Goal: Download file/media

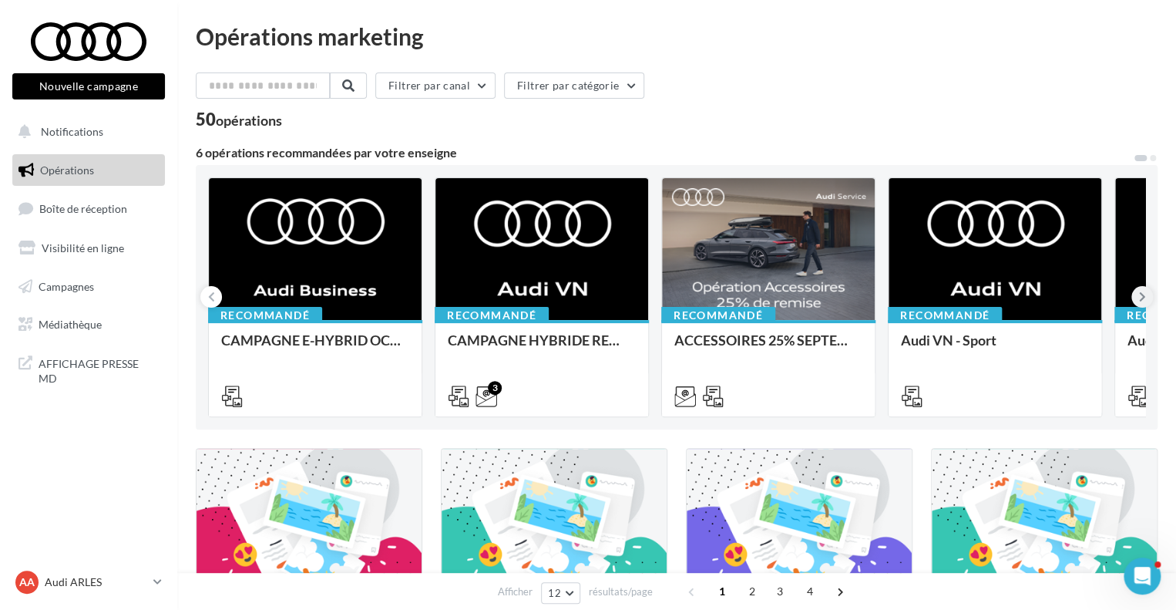
click at [1142, 298] on icon at bounding box center [1142, 296] width 7 height 15
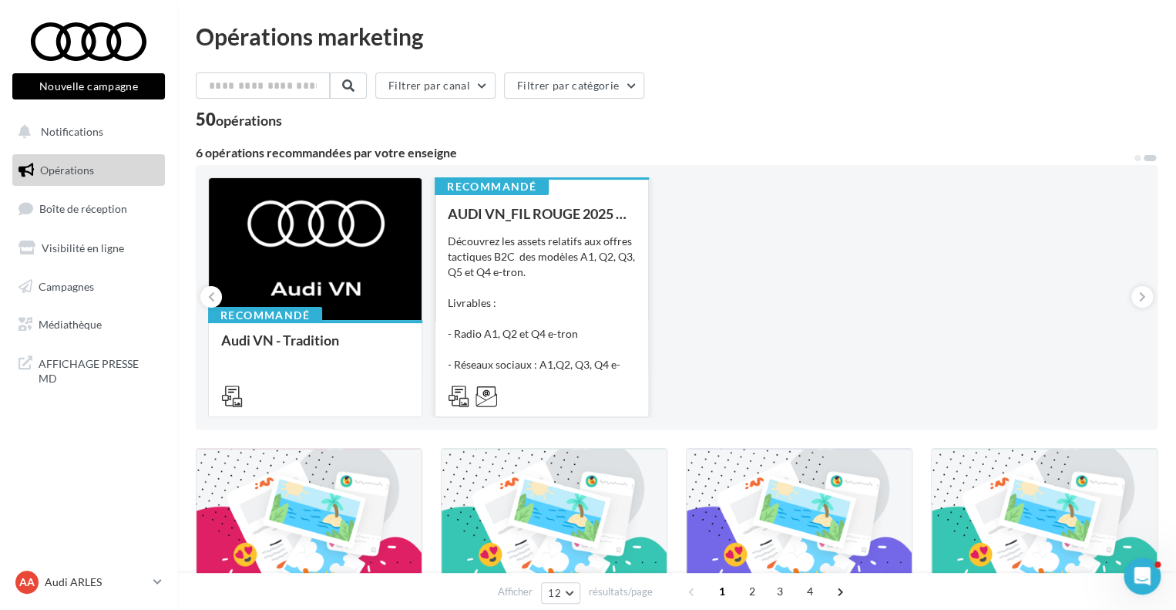
click at [471, 322] on div "Découvrez les assets relatifs aux offres tactiques B2C des modèles A1, Q2, Q3, …" at bounding box center [542, 311] width 188 height 154
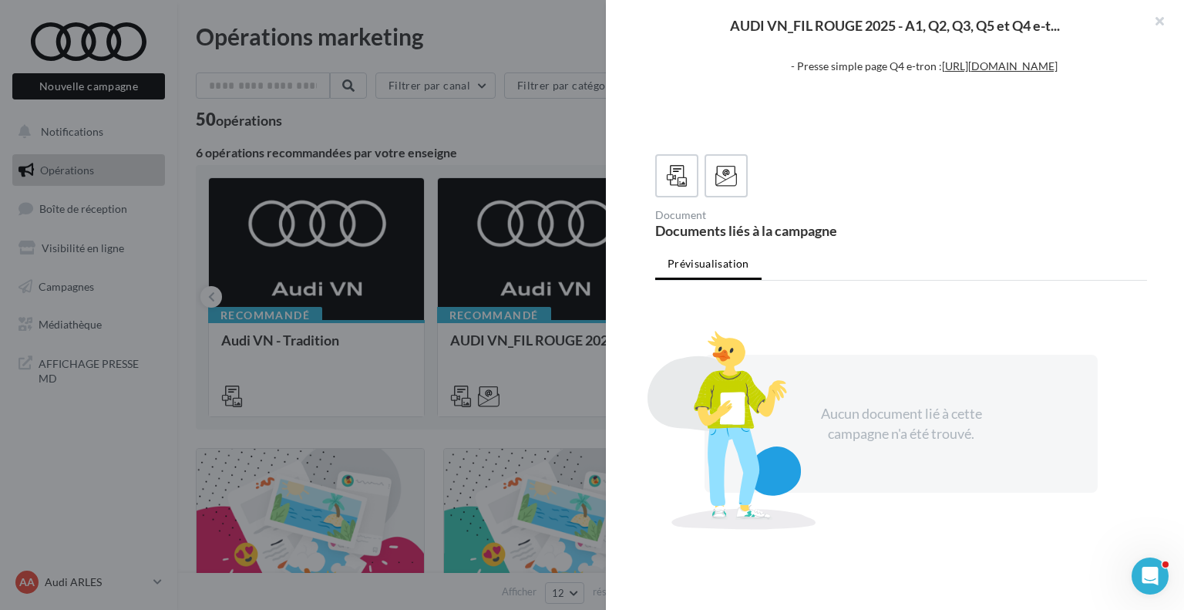
scroll to position [344, 0]
click at [726, 175] on icon at bounding box center [726, 176] width 22 height 22
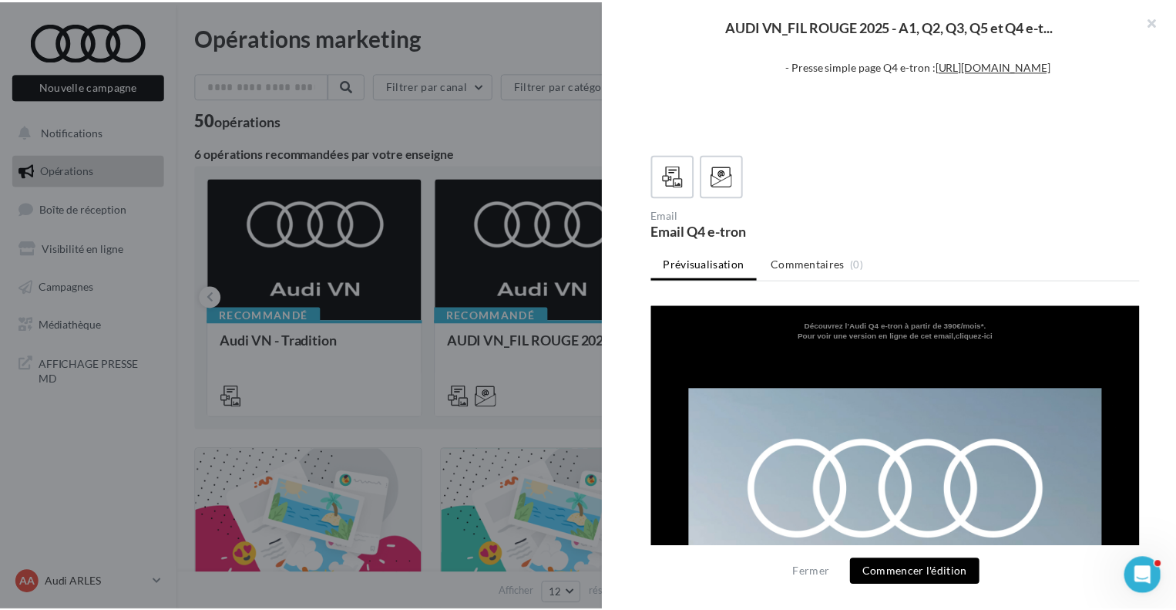
scroll to position [0, 0]
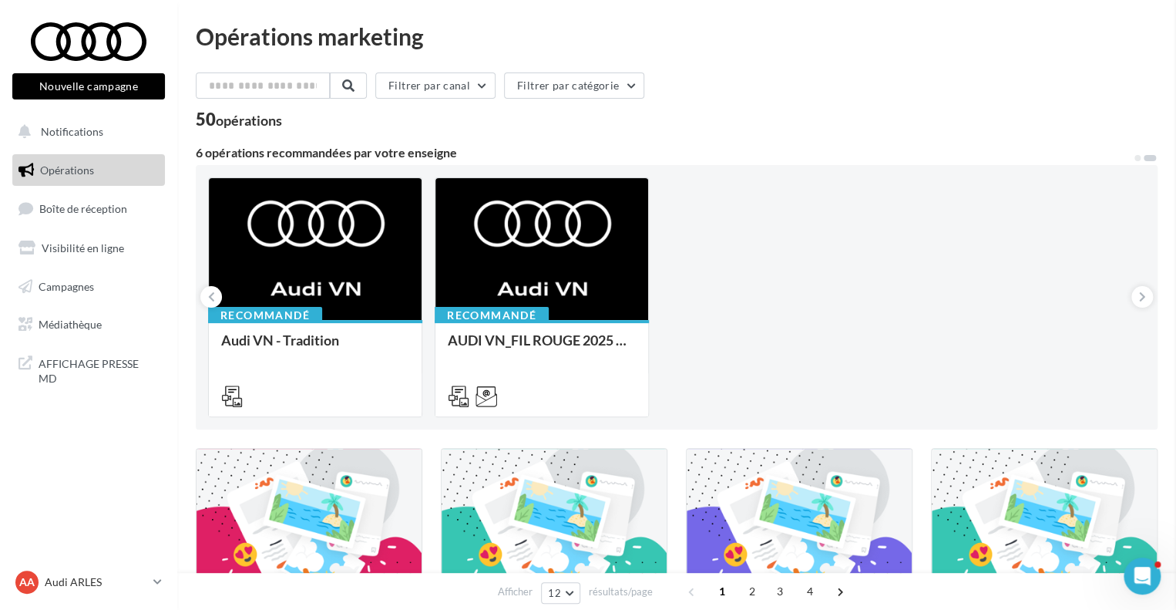
click at [284, 82] on input "text" at bounding box center [264, 85] width 136 height 26
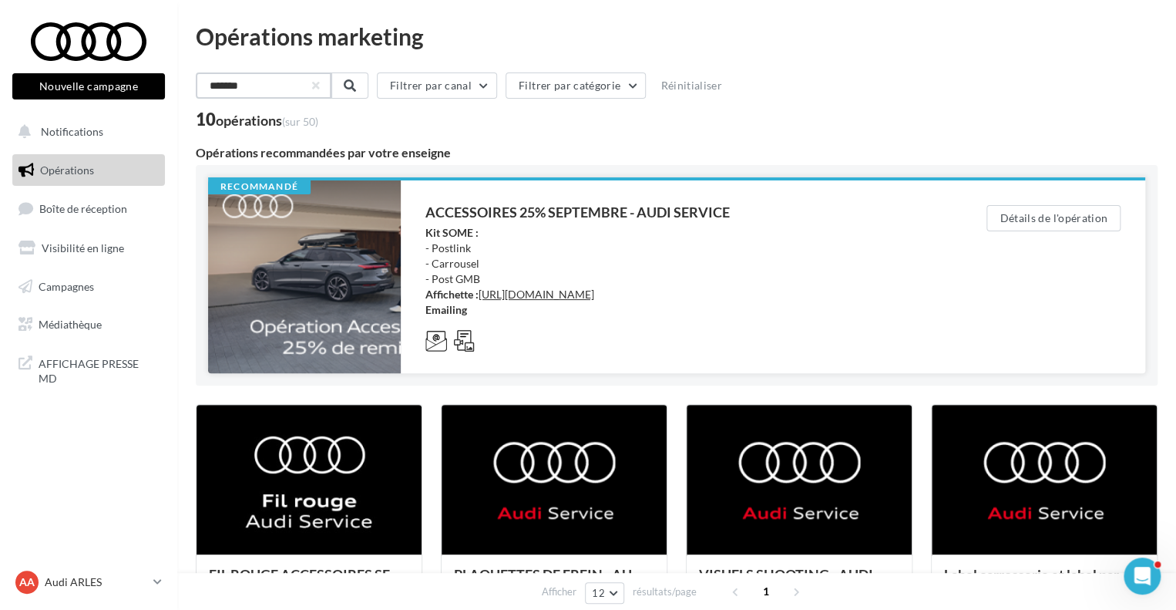
type input "*******"
click at [506, 318] on div "Kit SOME : - Postlink - Carrousel - Post GMB Affichette : [URL][DOMAIN_NAME] Em…" at bounding box center [674, 271] width 499 height 92
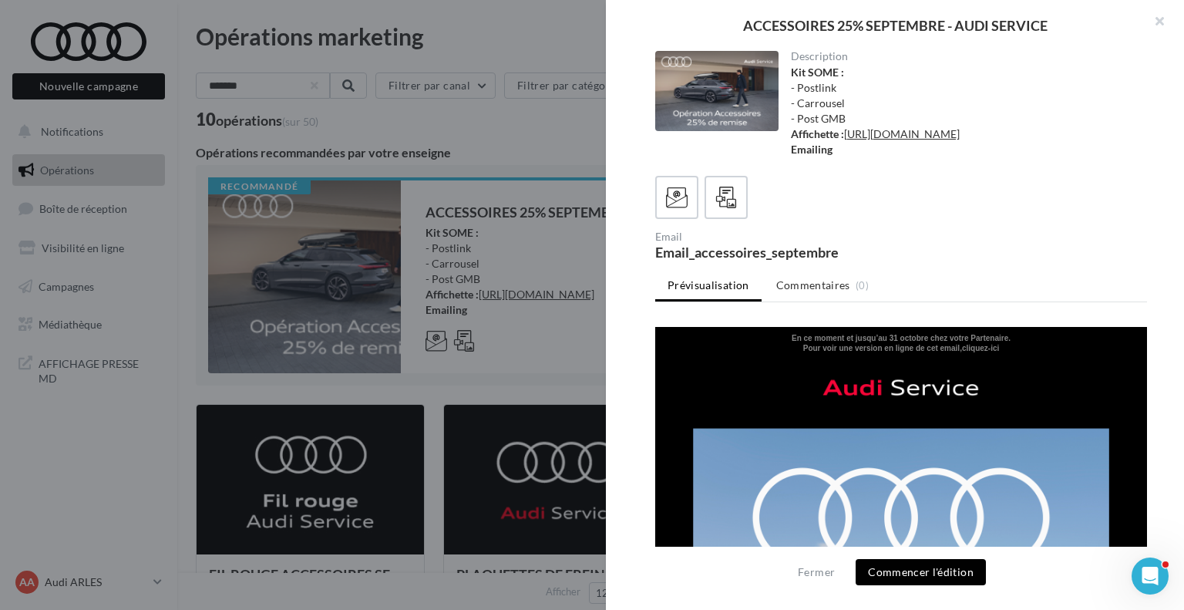
scroll to position [51, 0]
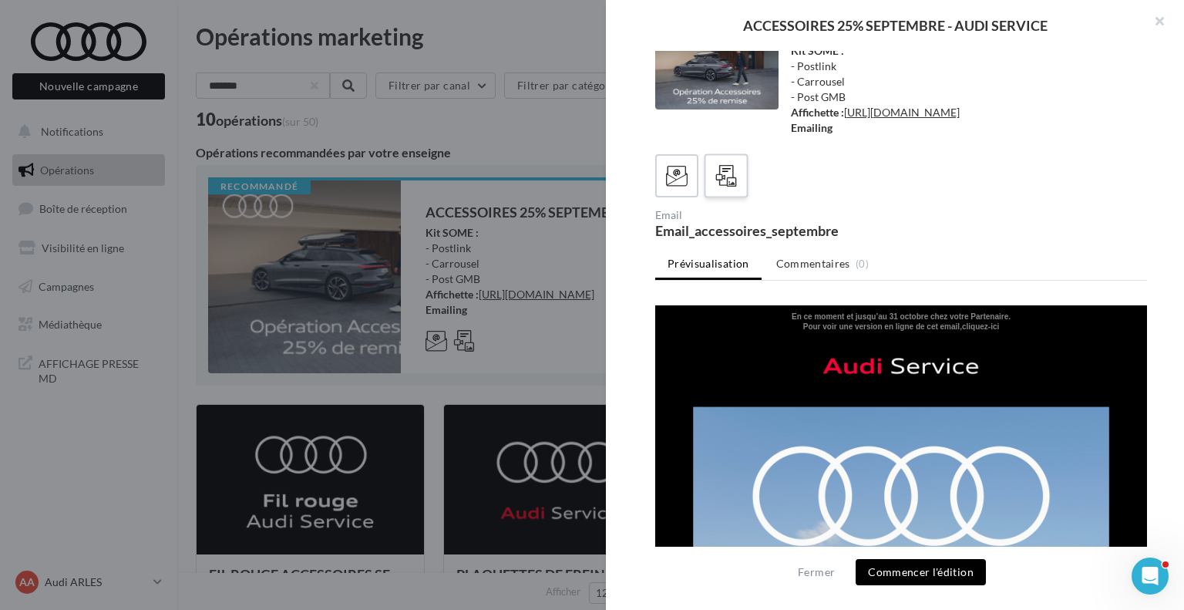
click at [731, 183] on icon at bounding box center [726, 176] width 22 height 22
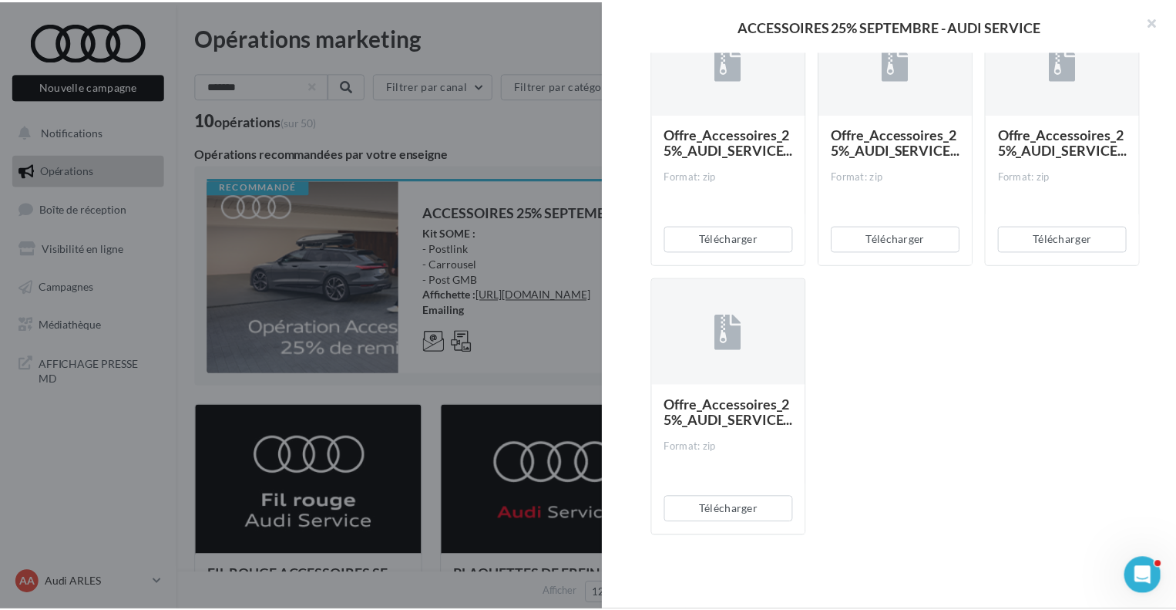
scroll to position [0, 0]
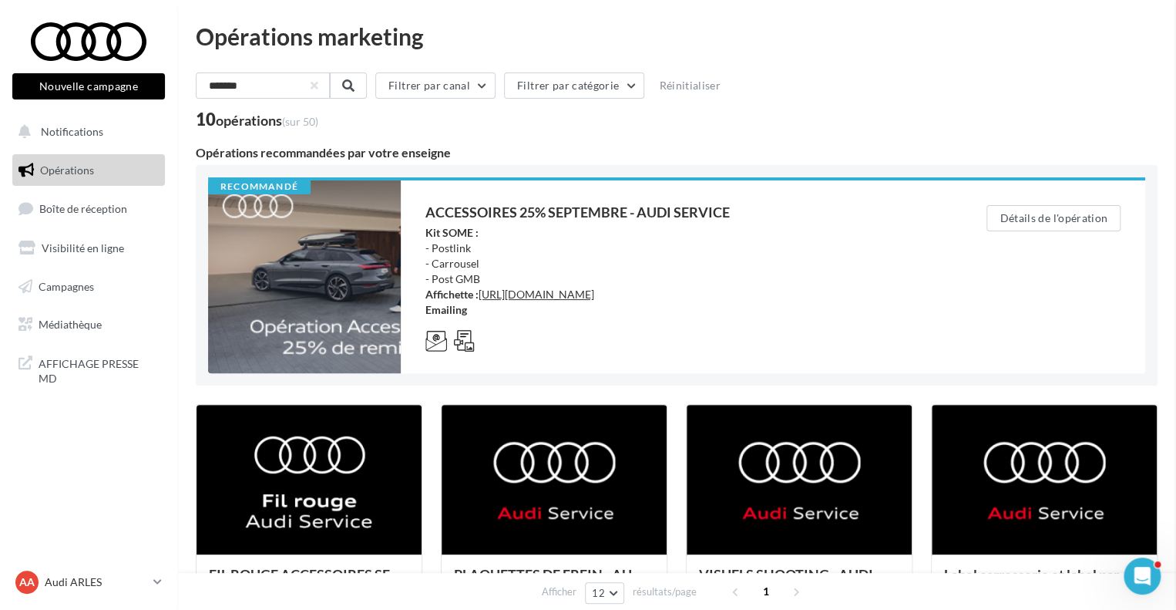
click at [91, 326] on span "Médiathèque" at bounding box center [70, 324] width 63 height 13
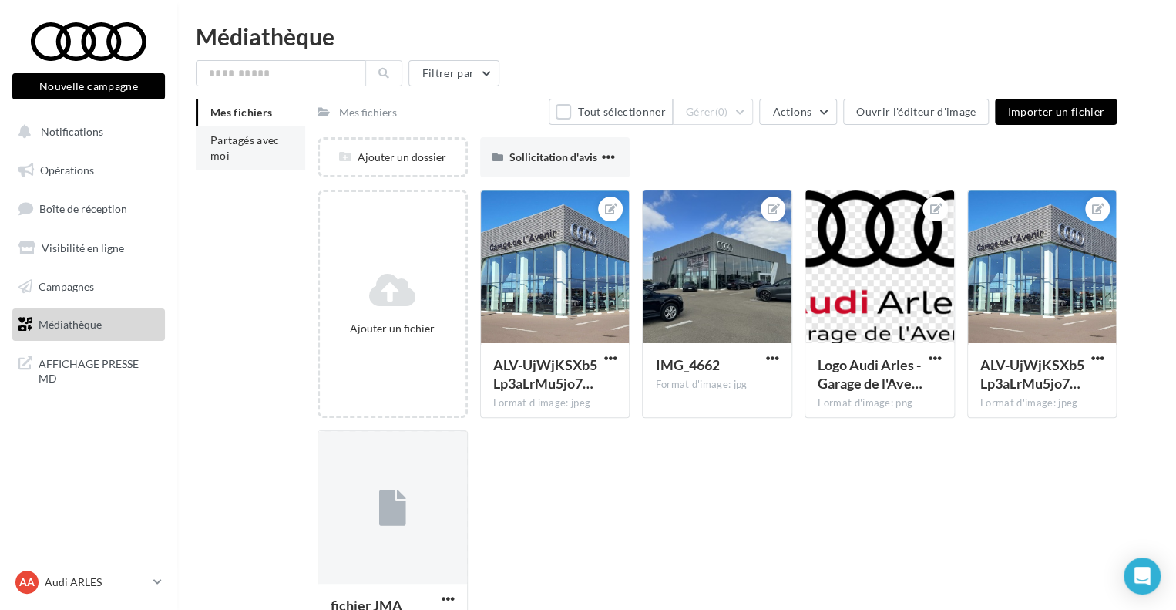
click at [237, 147] on li "Partagés avec moi" at bounding box center [250, 147] width 109 height 43
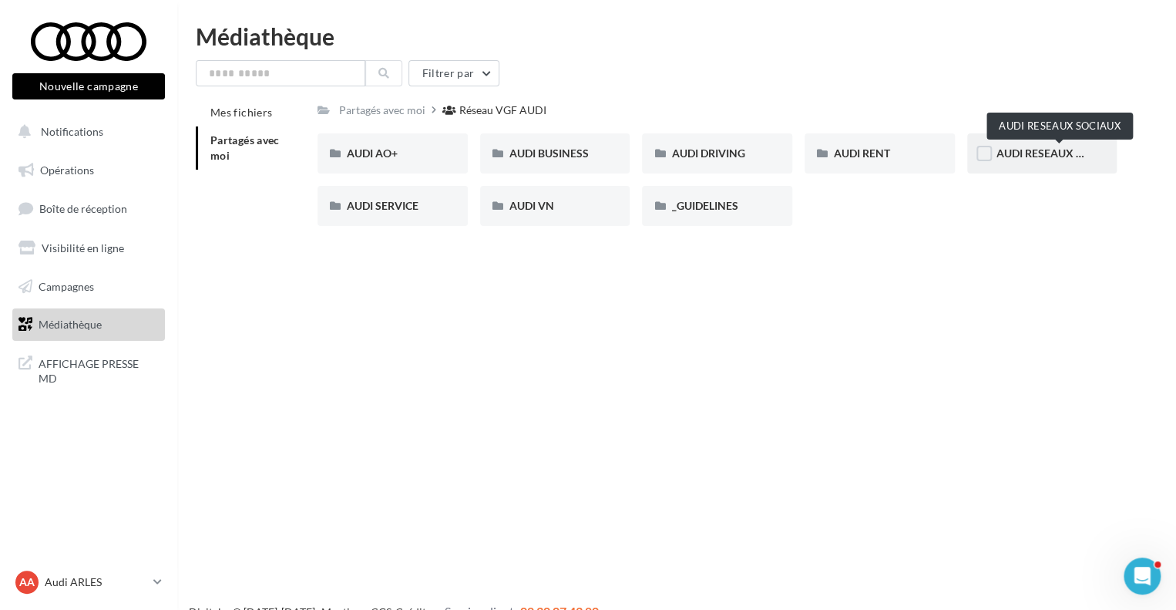
click at [1035, 151] on span "AUDI RESEAUX SOCIAUX" at bounding box center [1060, 152] width 127 height 13
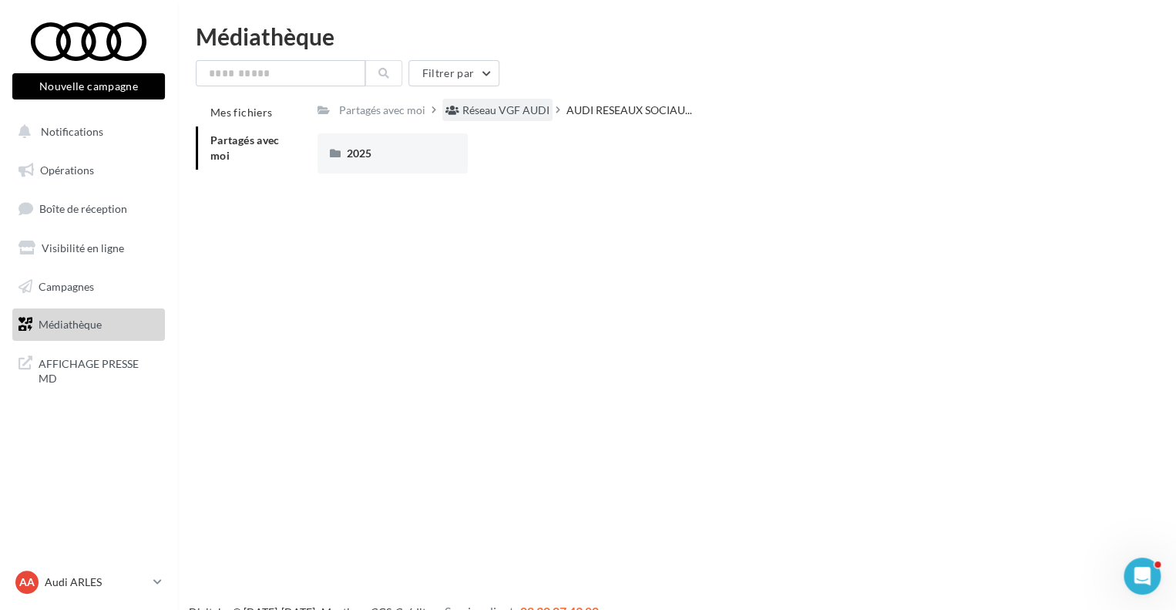
click at [510, 109] on div "Réseau VGF AUDI" at bounding box center [505, 110] width 87 height 15
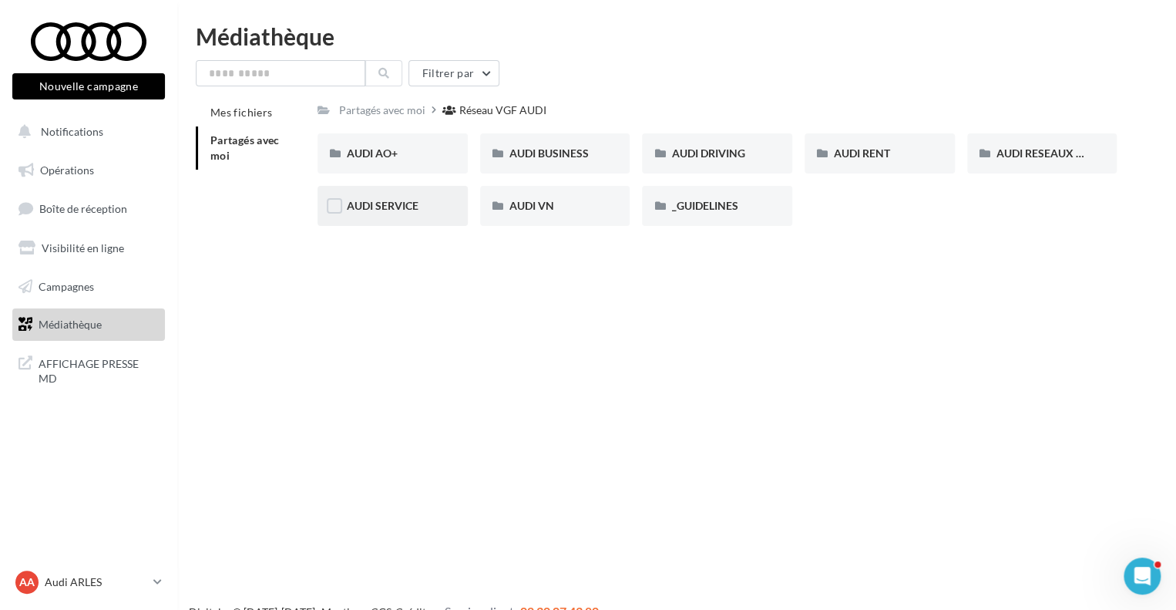
click at [361, 214] on div "AUDI SERVICE" at bounding box center [393, 205] width 92 height 15
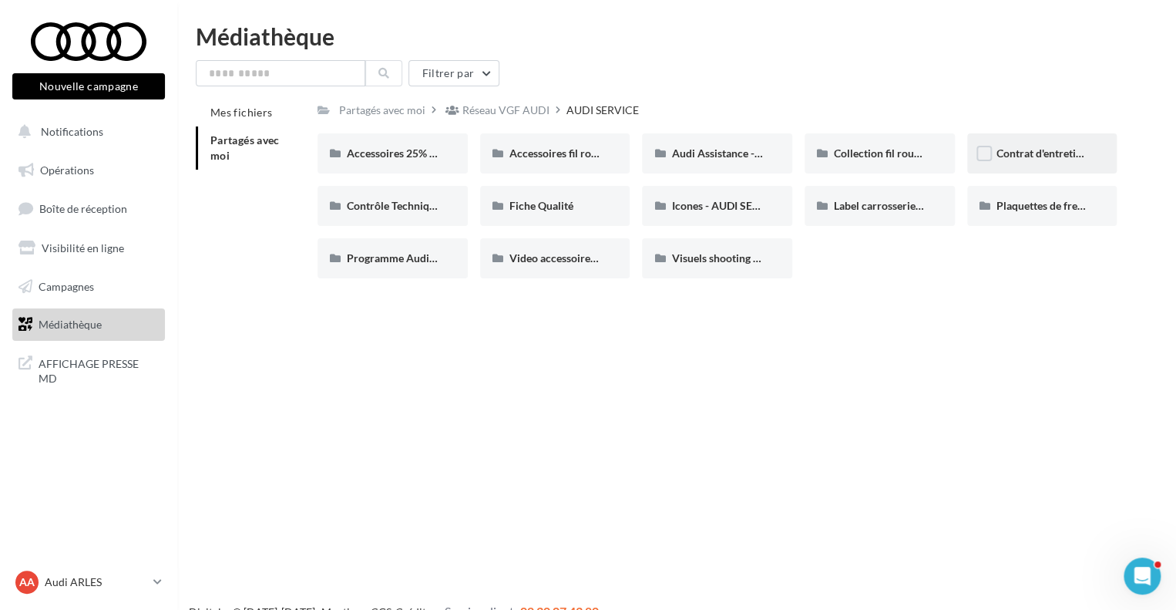
click at [1019, 162] on div "Contrat d'entretien - AUDI SERVICE" at bounding box center [1042, 153] width 150 height 40
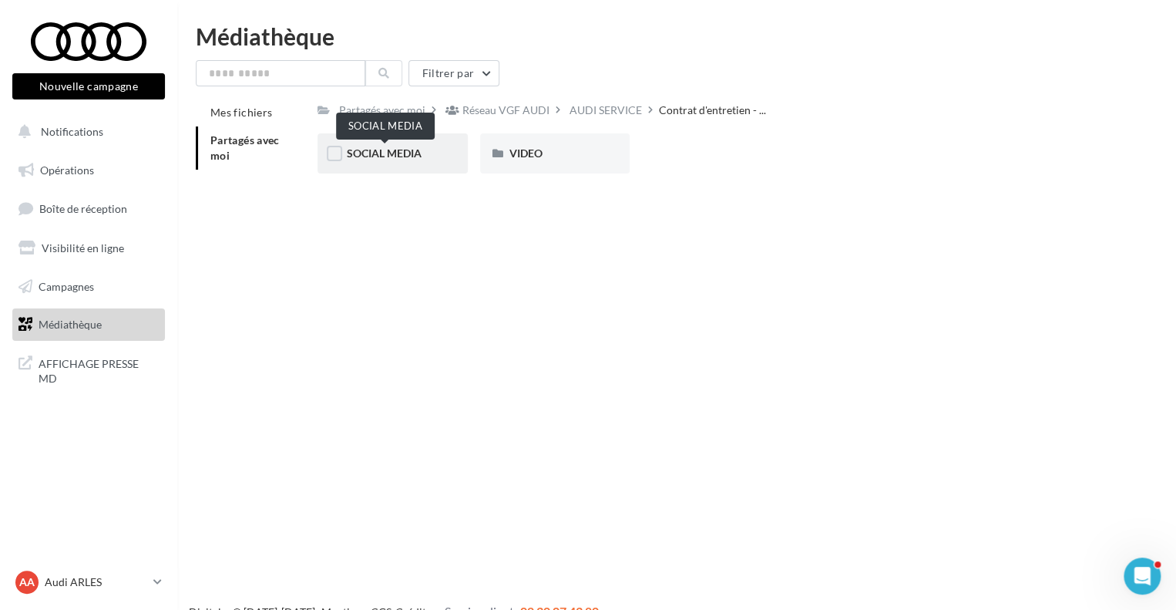
click at [399, 157] on span "SOCIAL MEDIA" at bounding box center [384, 152] width 75 height 13
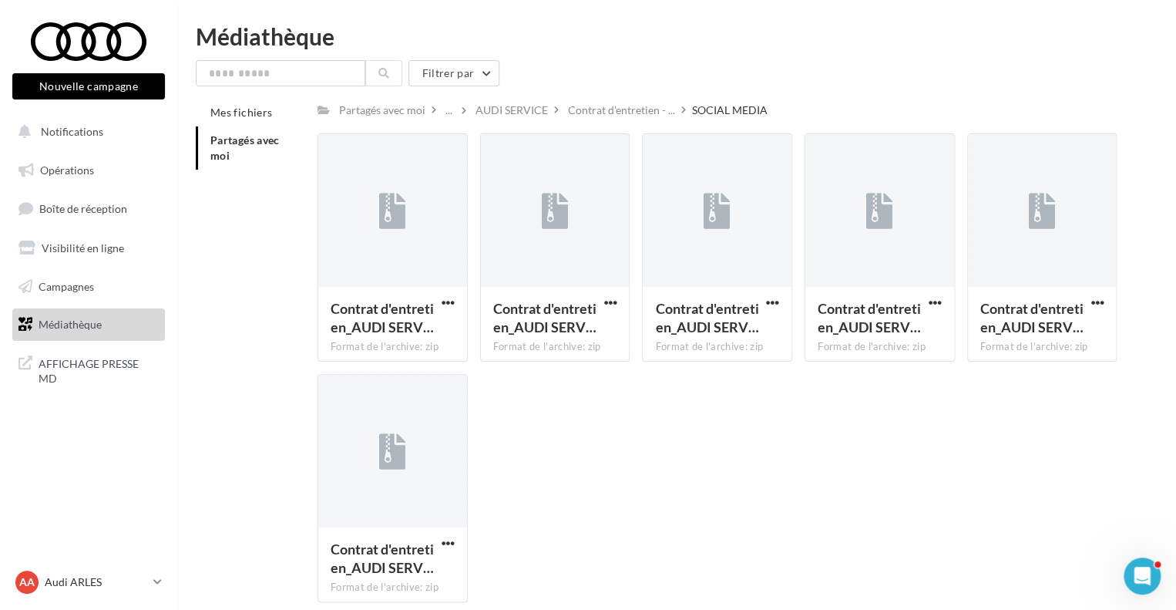
scroll to position [71, 0]
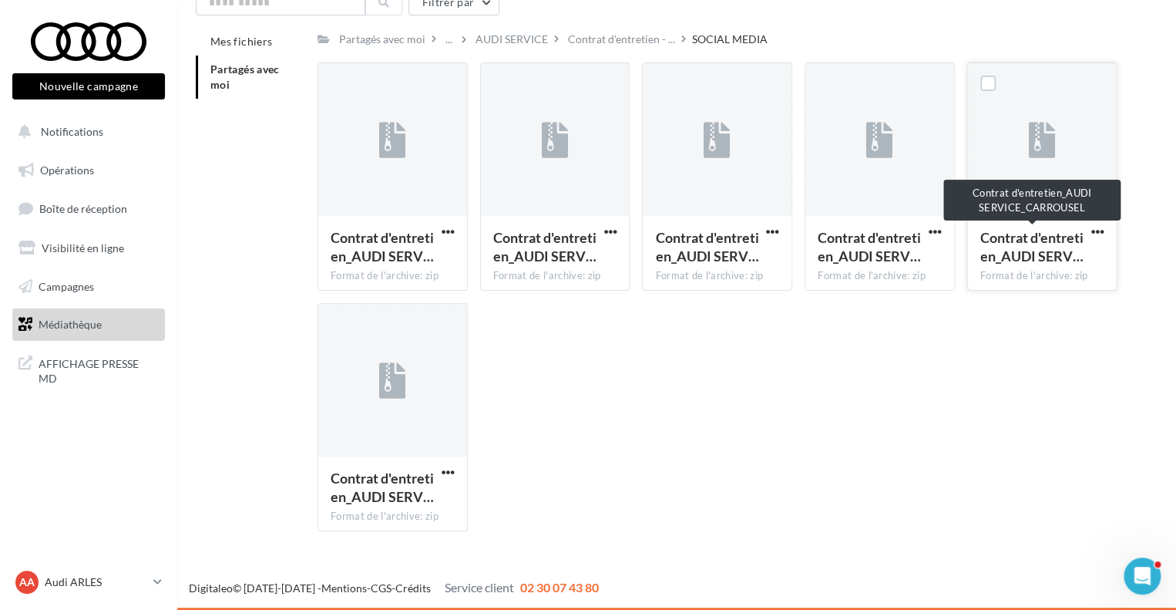
click at [1020, 241] on span "Contrat d'entretien_AUDI SERV…" at bounding box center [1031, 246] width 103 height 35
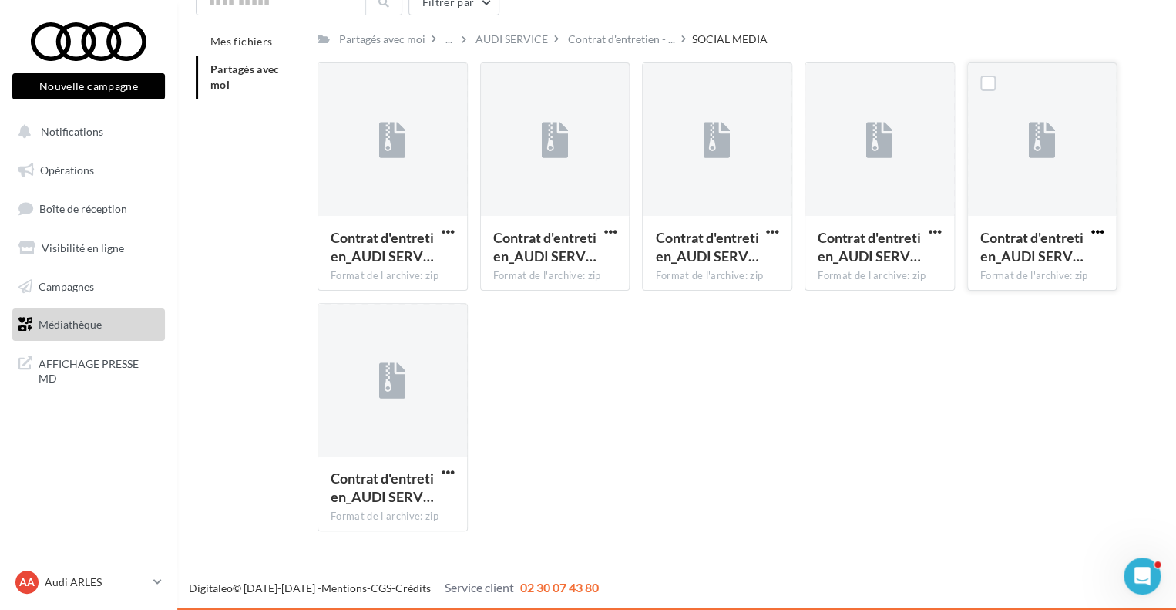
click at [1095, 227] on span "button" at bounding box center [1097, 231] width 13 height 13
click at [1004, 261] on button "Télécharger" at bounding box center [1030, 262] width 154 height 40
click at [520, 45] on div "AUDI SERVICE" at bounding box center [512, 39] width 72 height 15
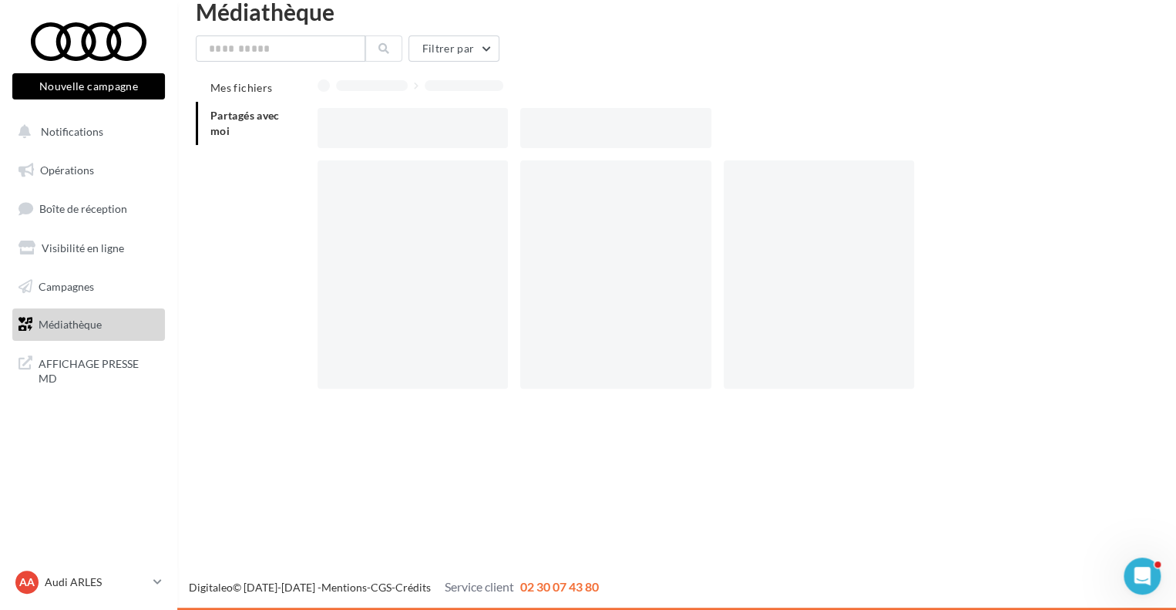
scroll to position [25, 0]
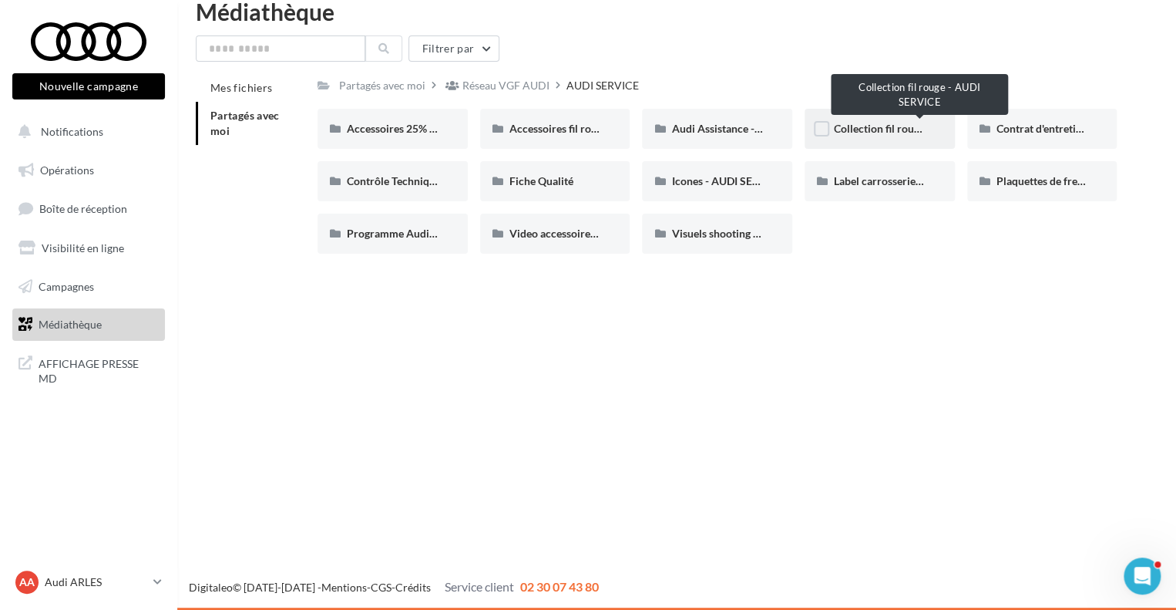
click at [840, 123] on span "Collection fil rouge - AUDI SERVICE" at bounding box center [919, 128] width 171 height 13
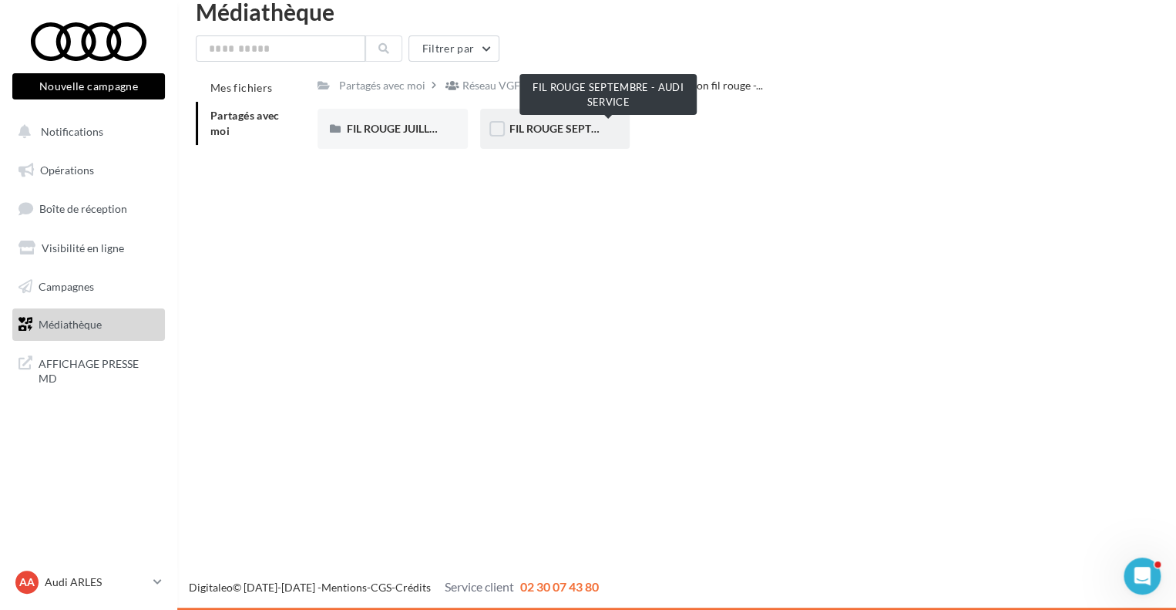
click at [555, 133] on span "FIL ROUGE SEPTEMBRE - AUDI SERVICE" at bounding box center [608, 128] width 198 height 13
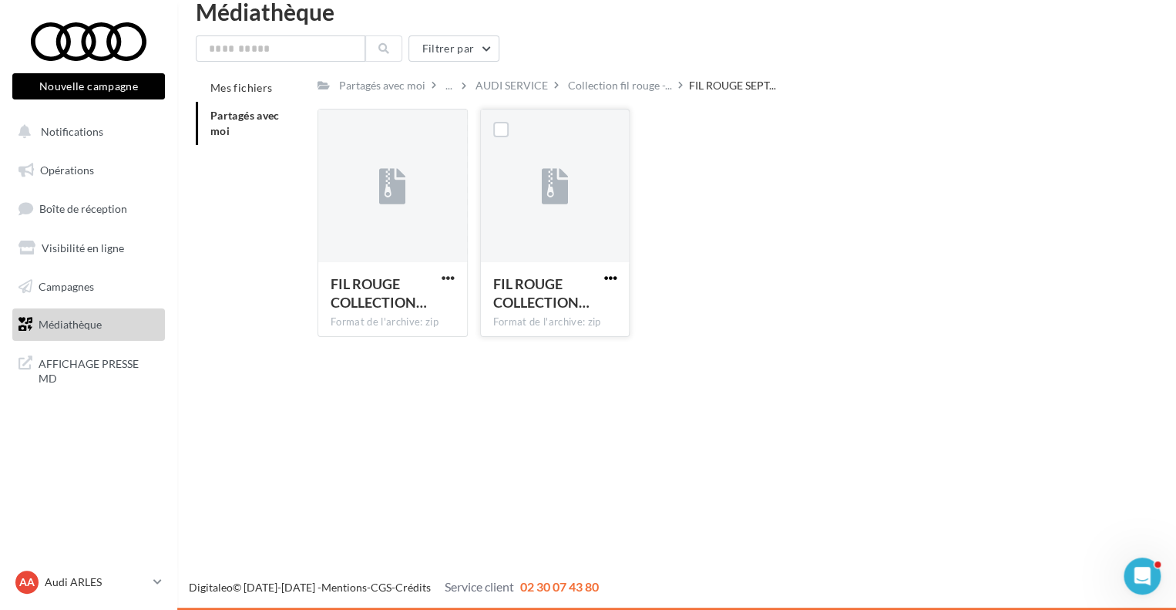
click at [614, 274] on span "button" at bounding box center [610, 277] width 13 height 13
click at [537, 301] on button "Télécharger" at bounding box center [543, 308] width 154 height 40
click at [499, 86] on div "AUDI SERVICE" at bounding box center [512, 85] width 72 height 15
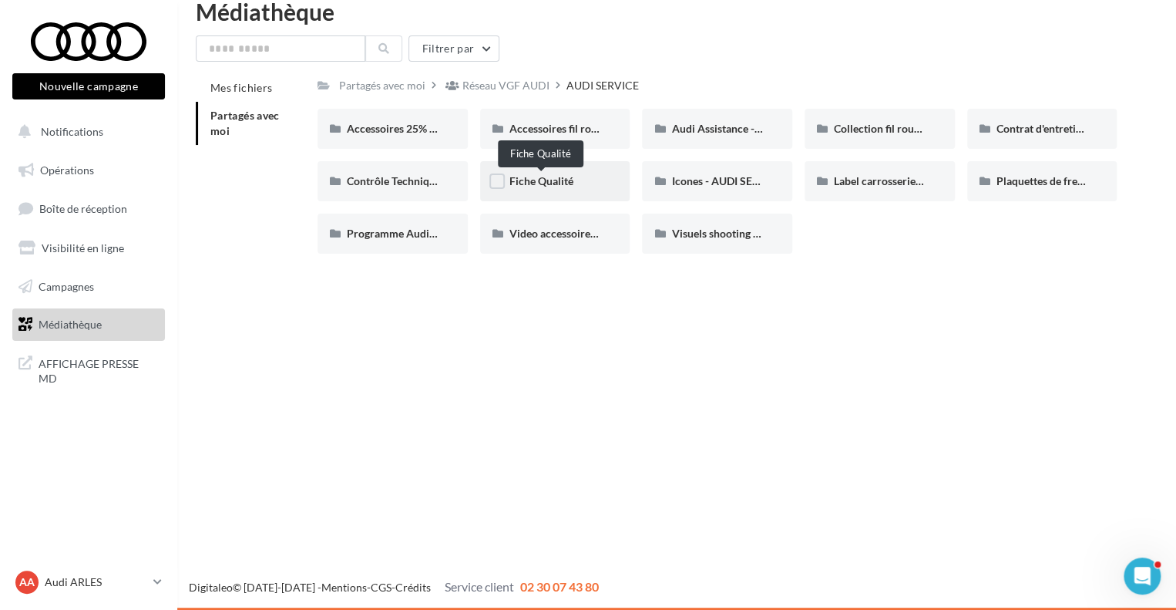
click at [550, 182] on span "Fiche Qualité" at bounding box center [541, 180] width 64 height 13
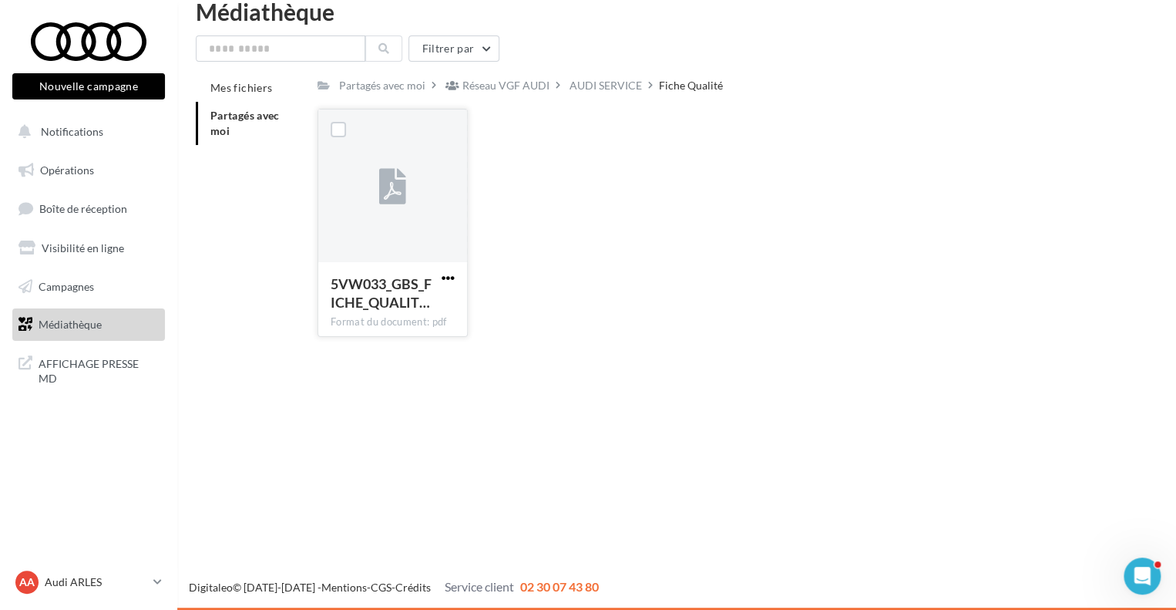
click at [442, 277] on span "button" at bounding box center [448, 277] width 13 height 13
click at [401, 296] on button "Télécharger" at bounding box center [381, 308] width 154 height 40
click at [509, 82] on div "Réseau VGF AUDI" at bounding box center [505, 85] width 87 height 15
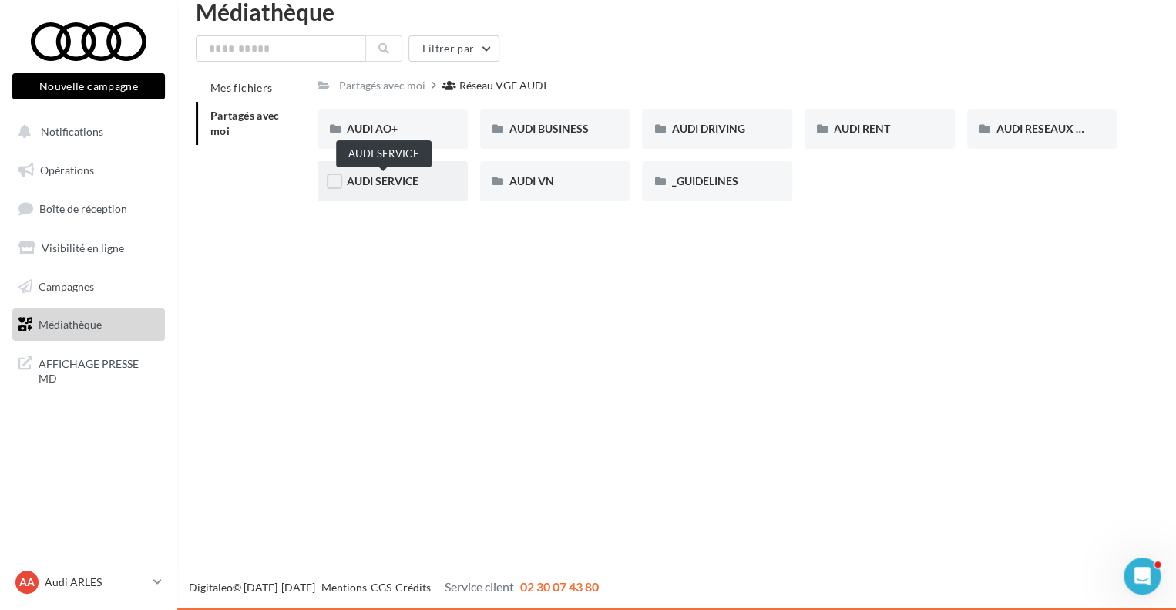
click at [389, 187] on span "AUDI SERVICE" at bounding box center [383, 180] width 72 height 13
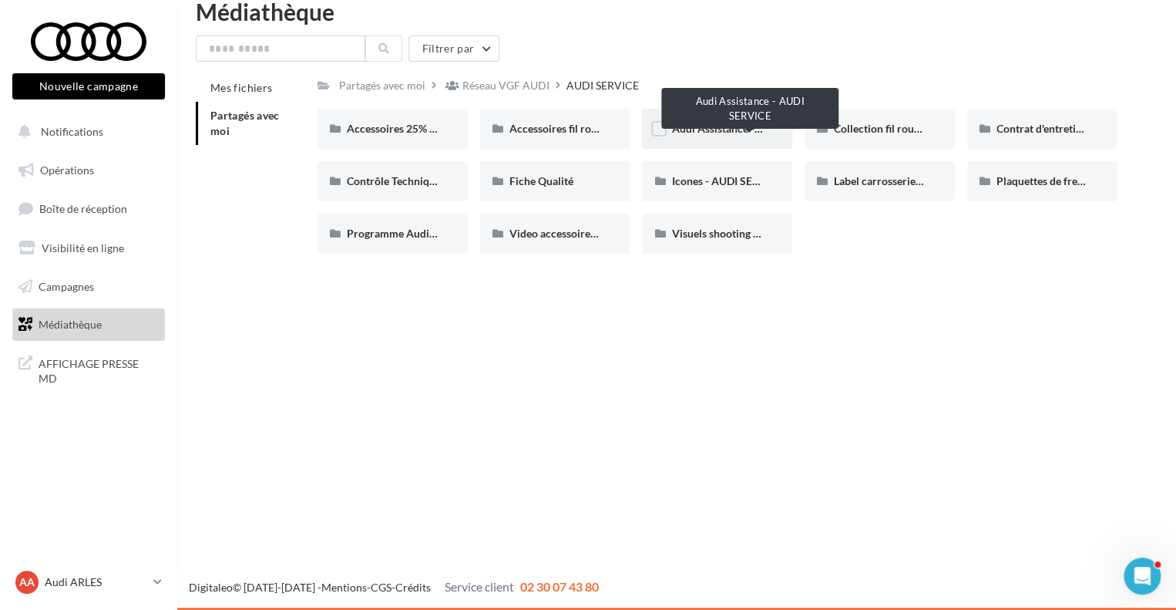
click at [718, 123] on span "Audi Assistance - AUDI SERVICE" at bounding box center [749, 128] width 156 height 13
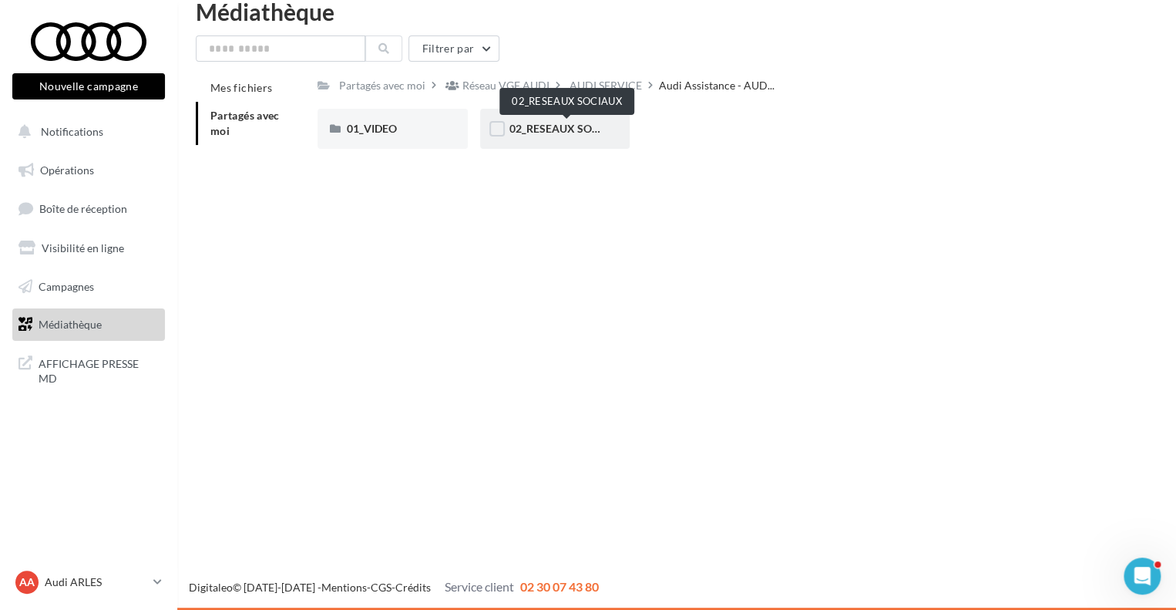
click at [554, 134] on span "02_RESEAUX SOCIAUX" at bounding box center [567, 128] width 116 height 13
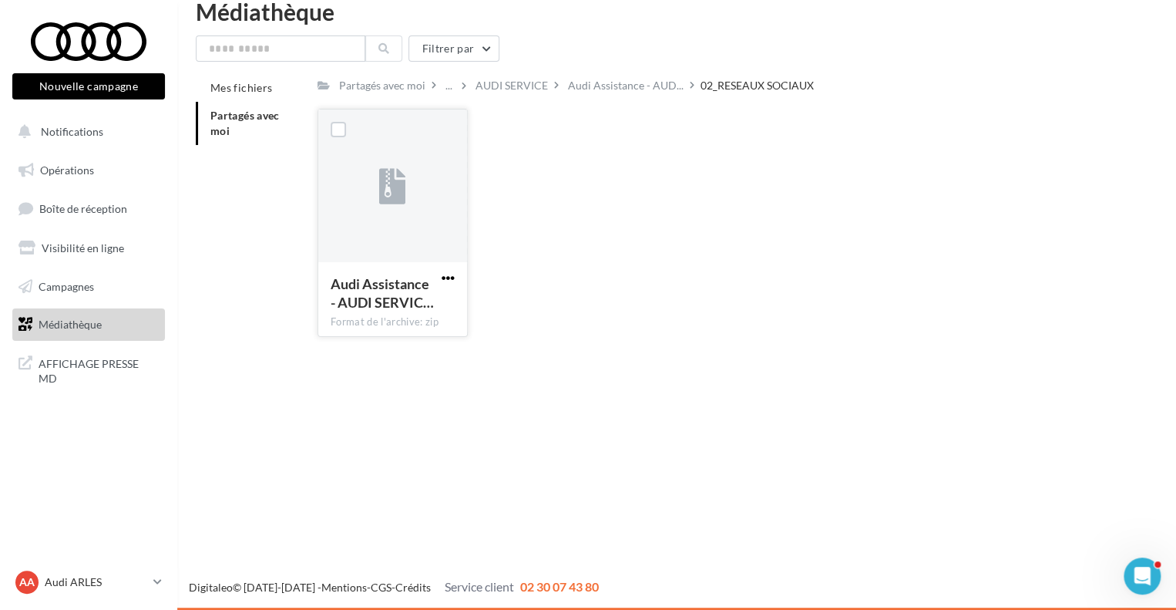
click at [451, 272] on span "button" at bounding box center [448, 277] width 13 height 13
click at [425, 300] on button "Télécharger" at bounding box center [381, 308] width 154 height 40
